Goal: Check status: Check status

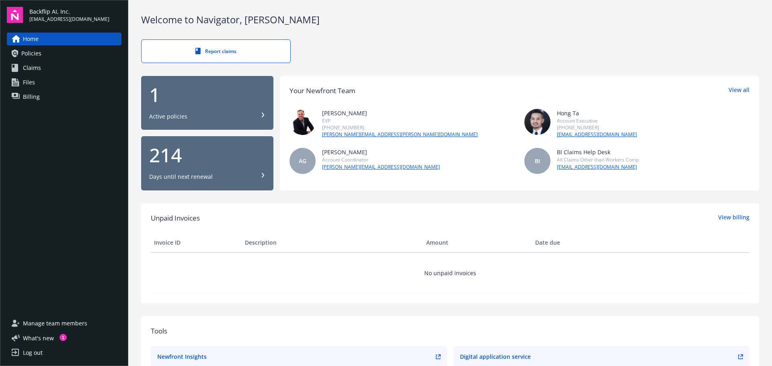
click at [230, 108] on div "1 Active policies" at bounding box center [207, 102] width 116 height 35
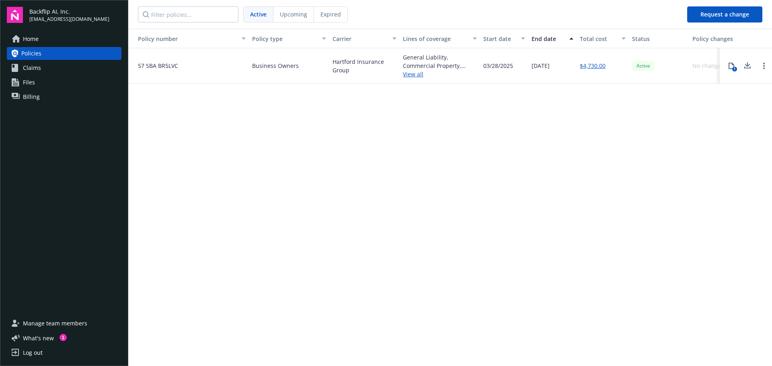
click at [415, 75] on link "View all" at bounding box center [440, 74] width 74 height 8
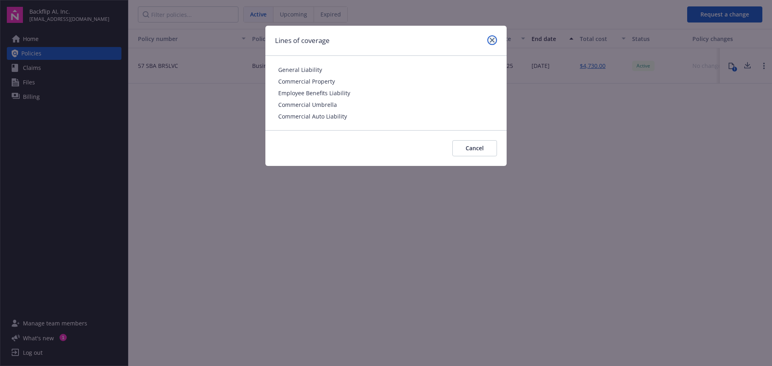
click at [488, 41] on link "close" at bounding box center [492, 40] width 10 height 10
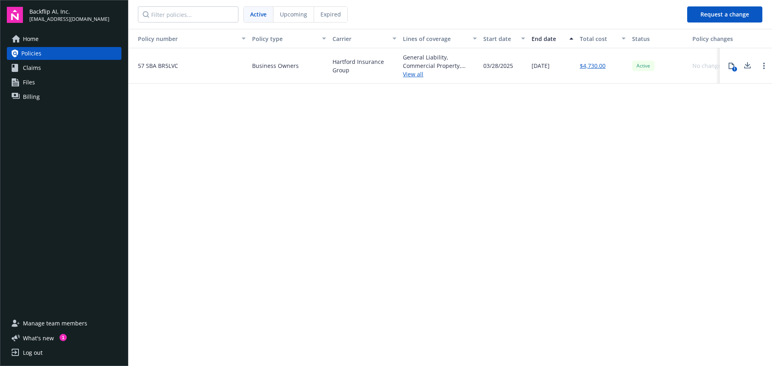
click at [415, 75] on link "View all" at bounding box center [440, 74] width 74 height 8
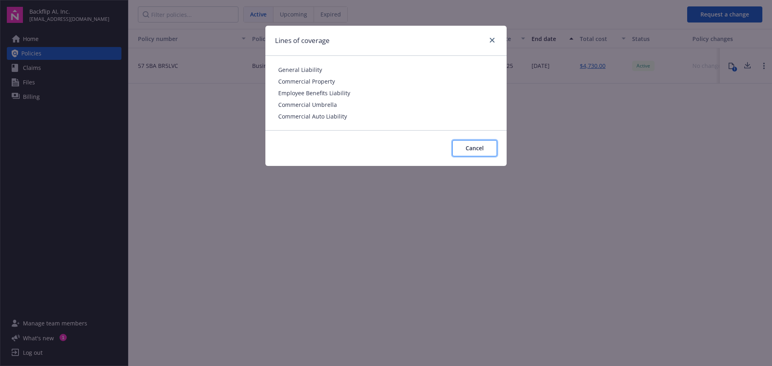
click at [486, 150] on button "Cancel" at bounding box center [474, 148] width 45 height 16
